Goal: Information Seeking & Learning: Learn about a topic

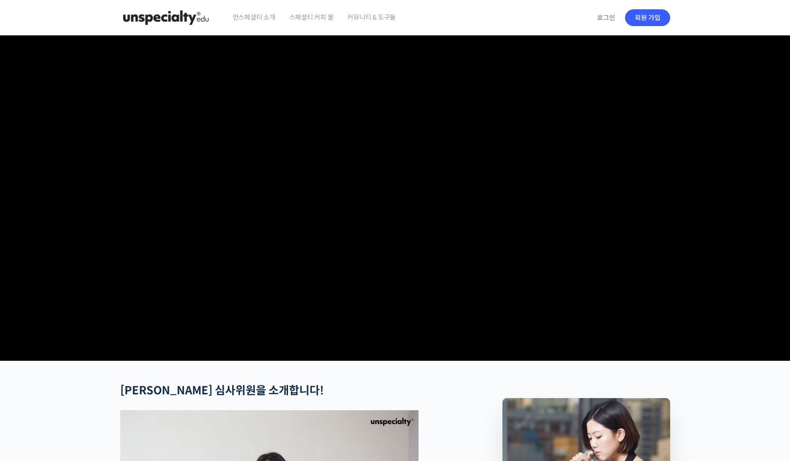
click at [204, 17] on img at bounding box center [165, 18] width 91 height 28
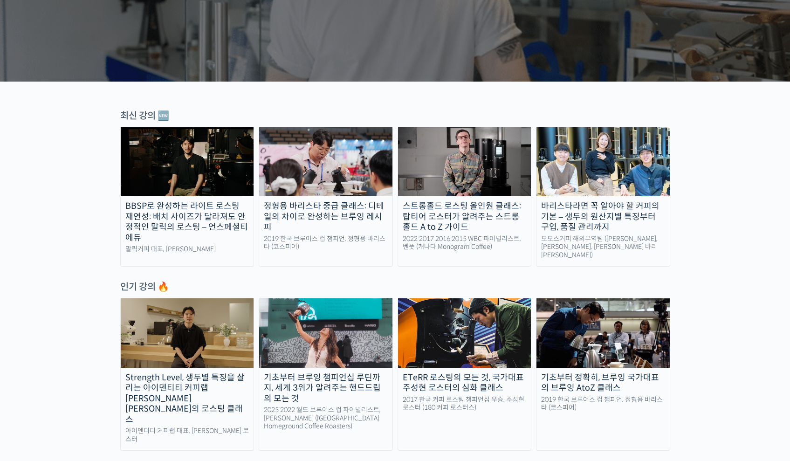
scroll to position [334, 0]
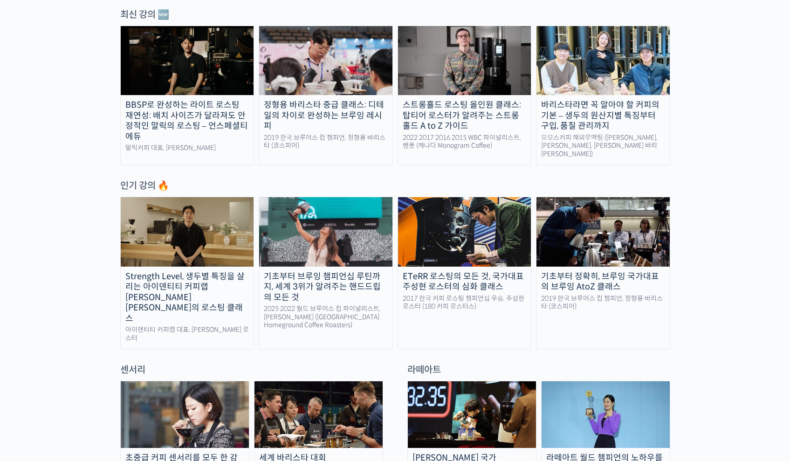
click at [205, 208] on img at bounding box center [187, 231] width 133 height 69
click at [458, 78] on img at bounding box center [464, 60] width 133 height 69
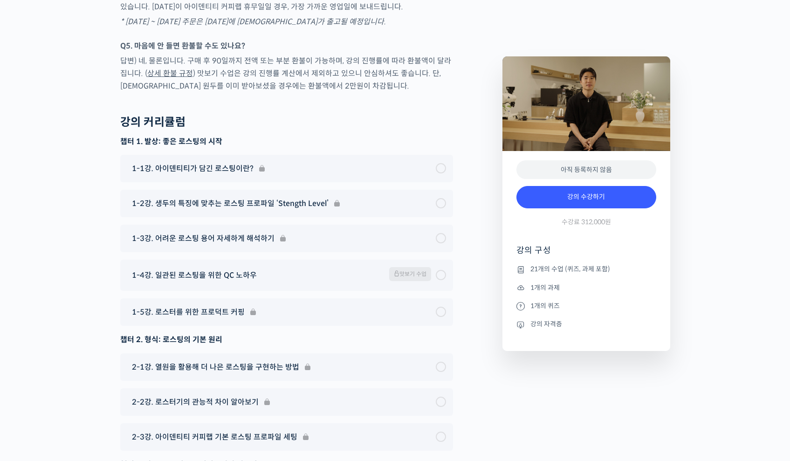
scroll to position [4509, 0]
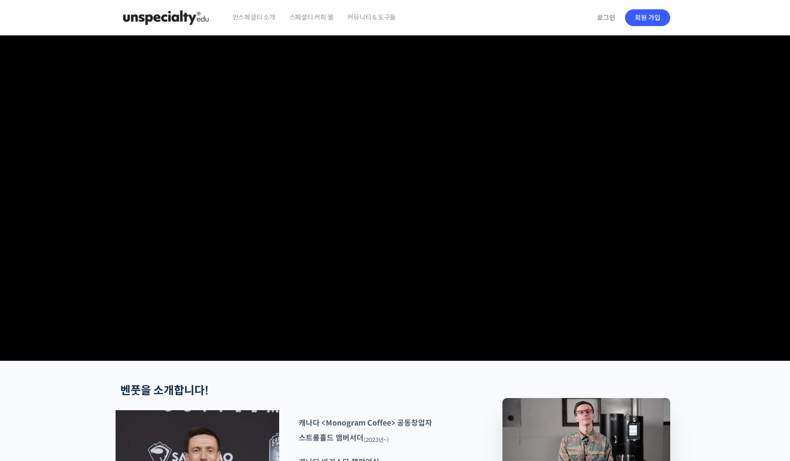
click at [423, 192] on video at bounding box center [395, 196] width 550 height 322
click at [597, 20] on link "로그인" at bounding box center [605, 17] width 29 height 21
click at [403, 261] on video at bounding box center [395, 196] width 550 height 322
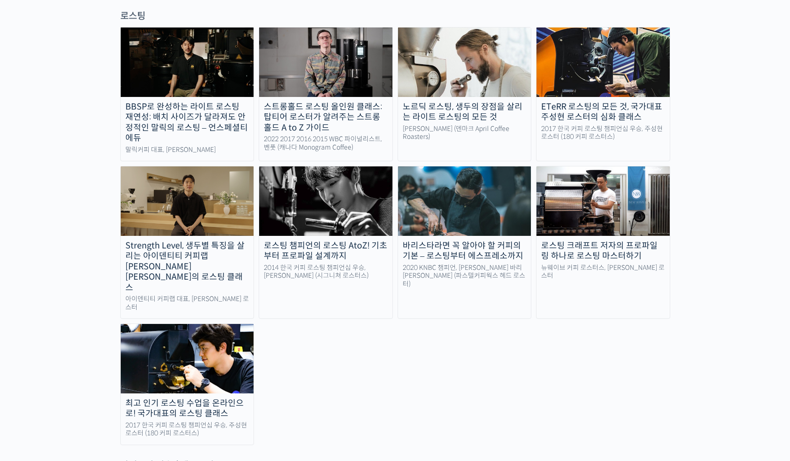
scroll to position [749, 0]
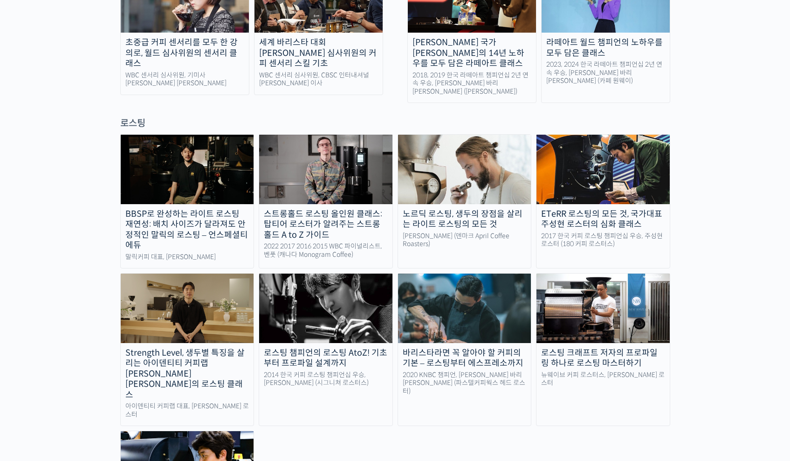
click at [218, 157] on img at bounding box center [187, 169] width 133 height 69
